Goal: Task Accomplishment & Management: Use online tool/utility

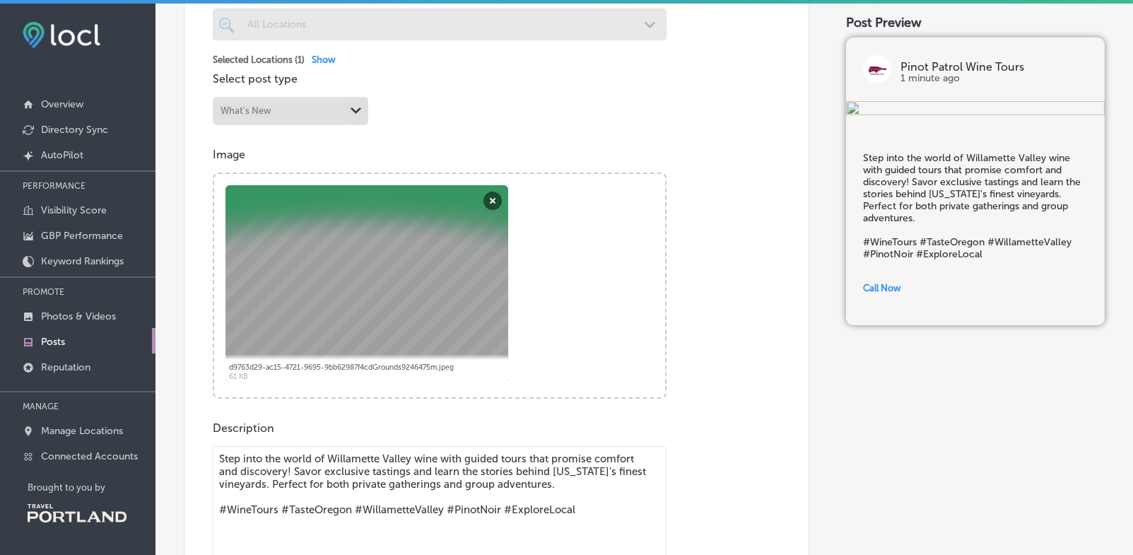
scroll to position [497, 0]
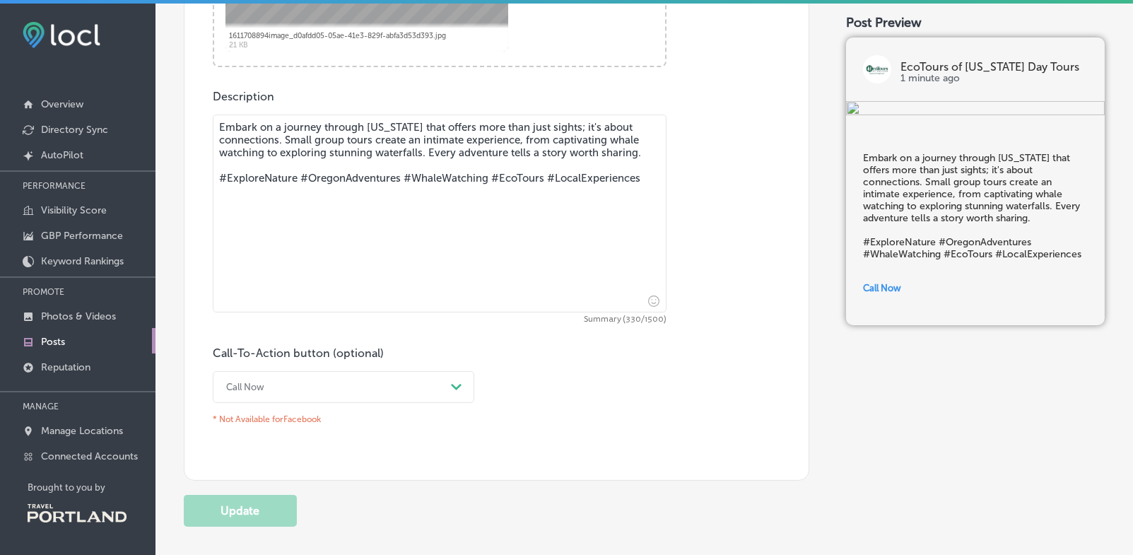
scroll to position [829, 0]
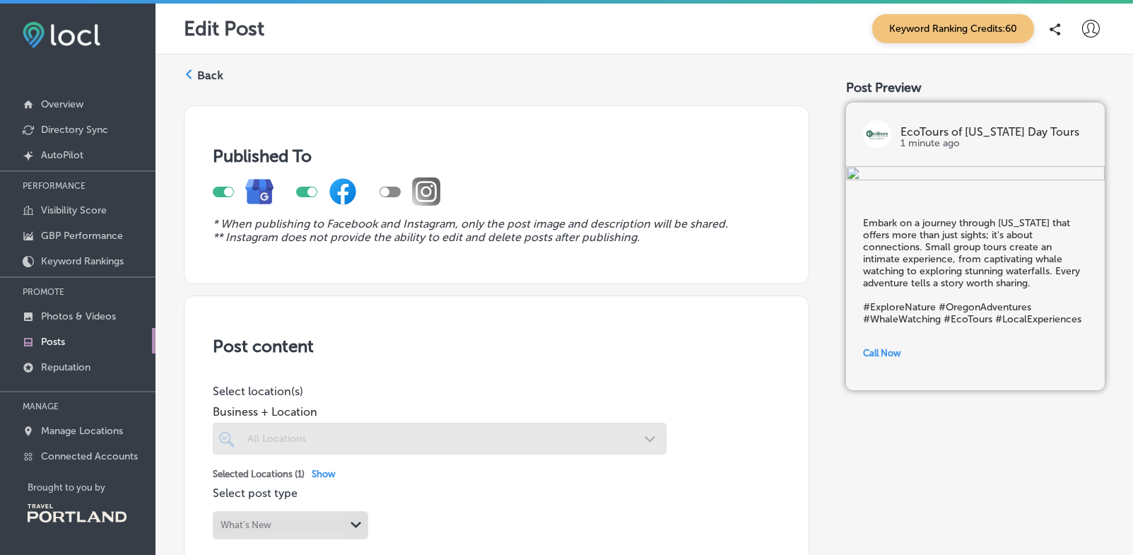
click at [391, 189] on div at bounding box center [389, 192] width 21 height 11
checkbox input "true"
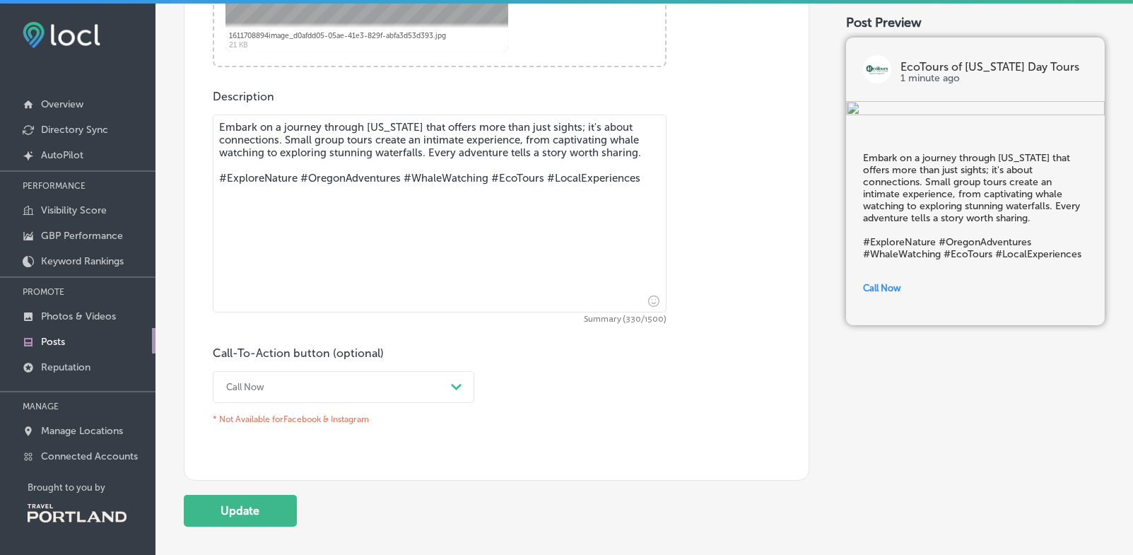
scroll to position [841, 0]
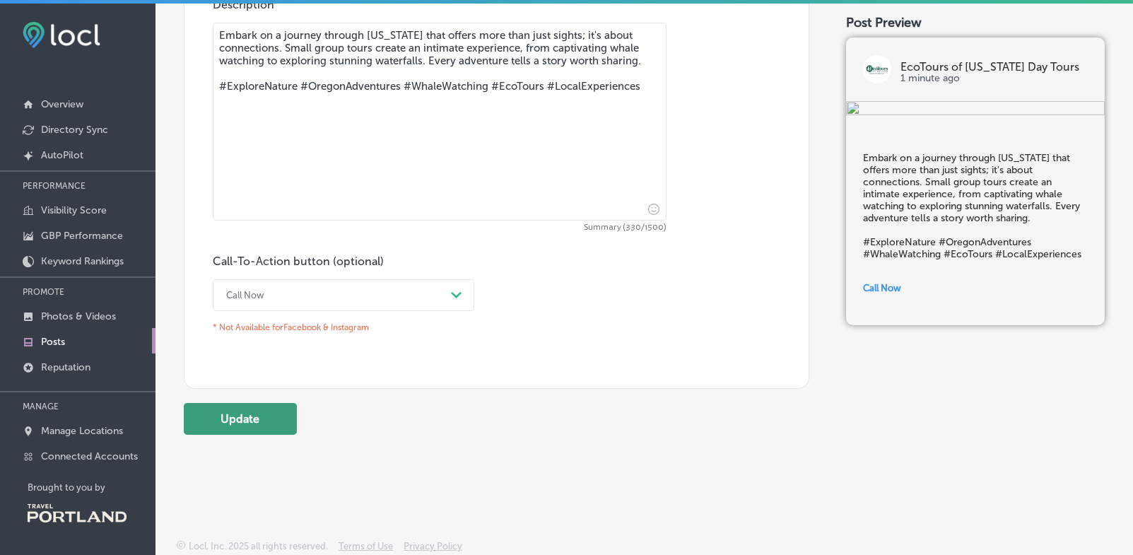
click at [229, 418] on button "Update" at bounding box center [240, 419] width 113 height 32
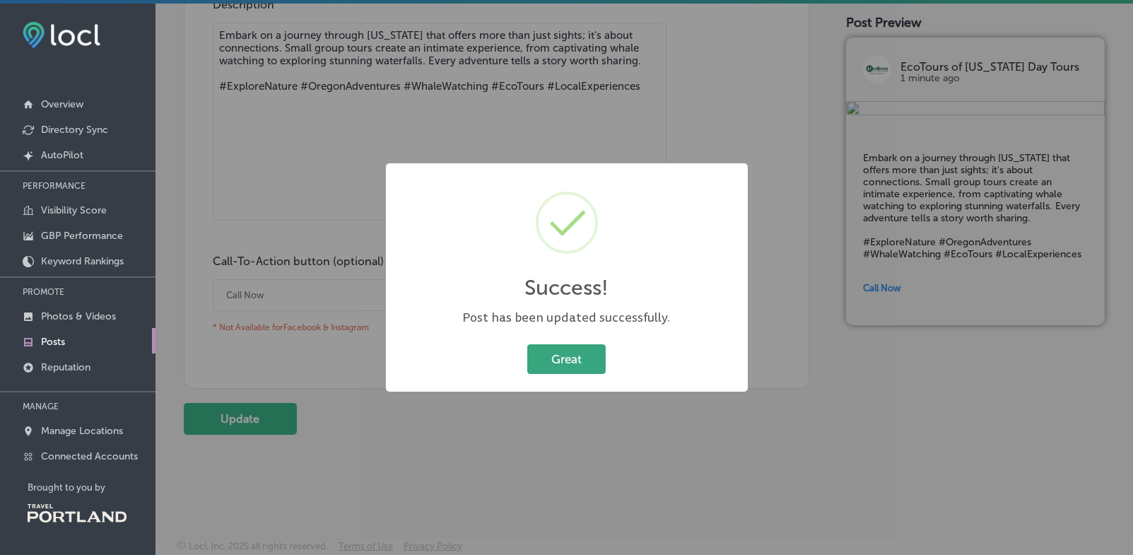
click at [561, 358] on button "Great" at bounding box center [566, 358] width 78 height 29
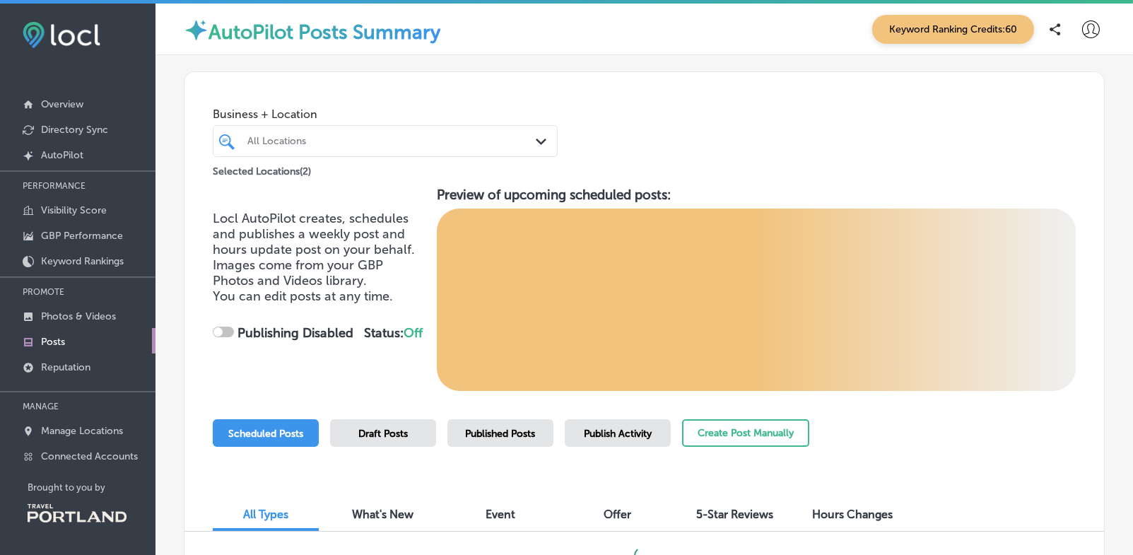
checkbox input "true"
